Goal: Task Accomplishment & Management: Manage account settings

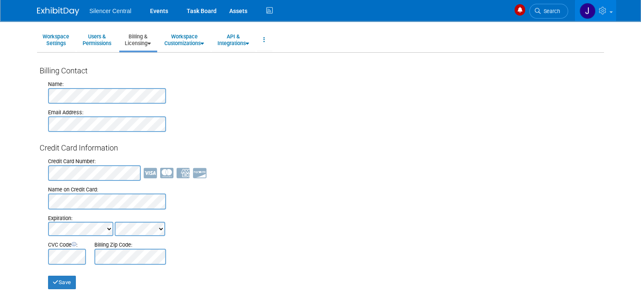
scroll to position [42, 0]
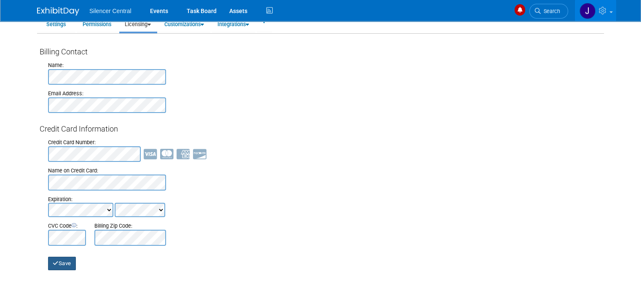
click at [66, 260] on button "Save" at bounding box center [62, 263] width 28 height 13
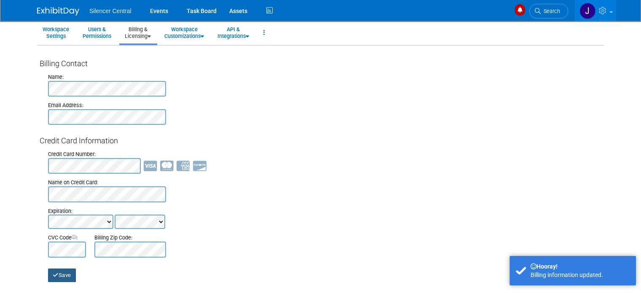
scroll to position [0, 0]
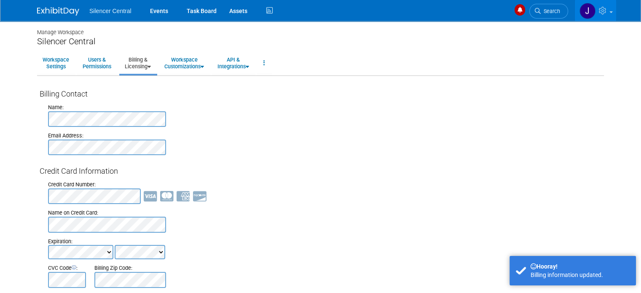
click at [141, 66] on link "Billing & Licensing" at bounding box center [137, 63] width 37 height 21
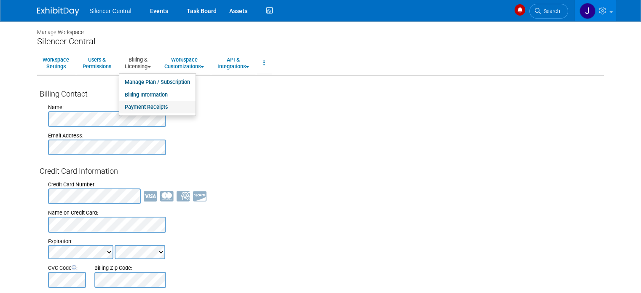
click at [145, 109] on link "Payment Receipts" at bounding box center [157, 107] width 76 height 13
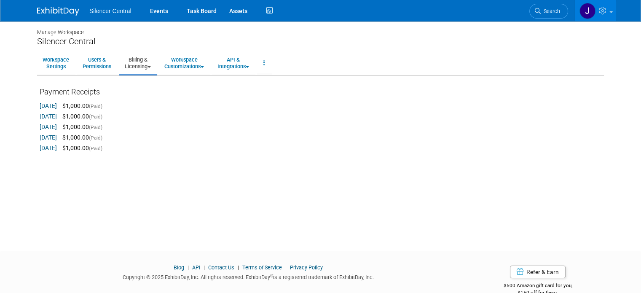
click at [52, 8] on img at bounding box center [58, 11] width 42 height 8
